Goal: Go to known website: Access a specific website the user already knows

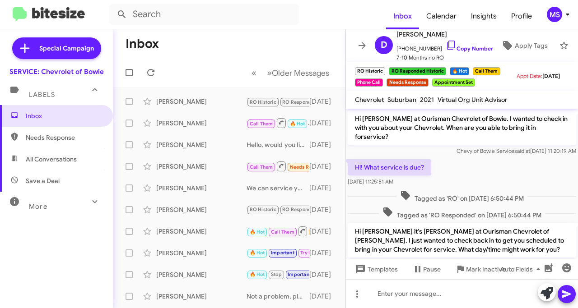
scroll to position [397, 0]
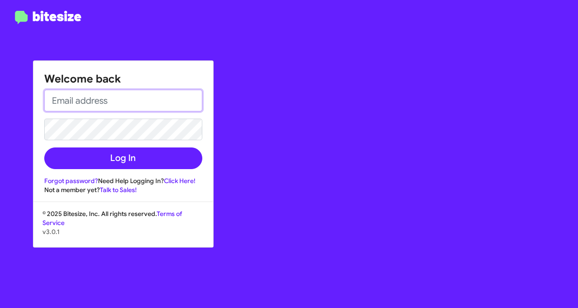
type input "msteers@ourismancars.com"
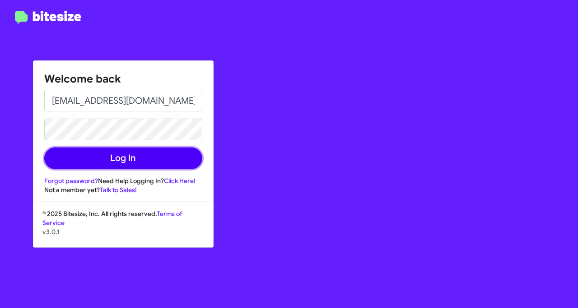
click at [126, 161] on button "Log In" at bounding box center [123, 159] width 158 height 22
